Goal: Transaction & Acquisition: Purchase product/service

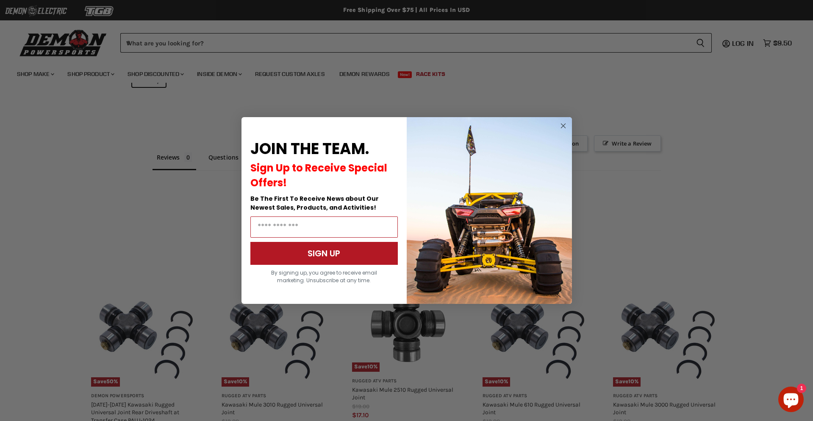
scroll to position [708, 0]
